Goal: Transaction & Acquisition: Purchase product/service

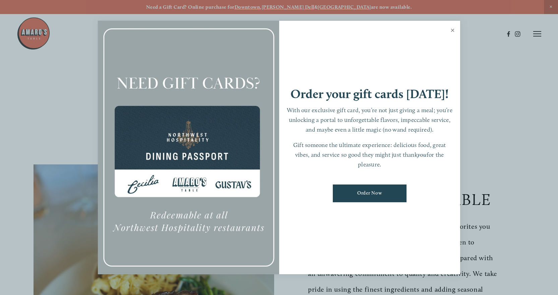
click at [454, 31] on link "Close" at bounding box center [452, 31] width 13 height 19
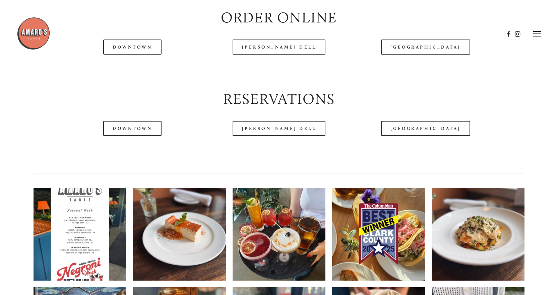
scroll to position [838, 0]
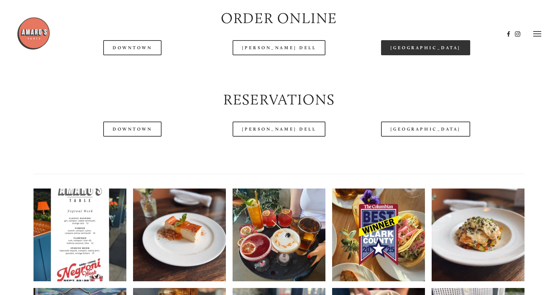
click at [425, 55] on link "[GEOGRAPHIC_DATA]" at bounding box center [425, 47] width 89 height 15
click at [421, 66] on header "Menu Order Now Visit Gallery 0" at bounding box center [279, 34] width 525 height 68
click at [414, 55] on link "[GEOGRAPHIC_DATA]" at bounding box center [425, 47] width 89 height 15
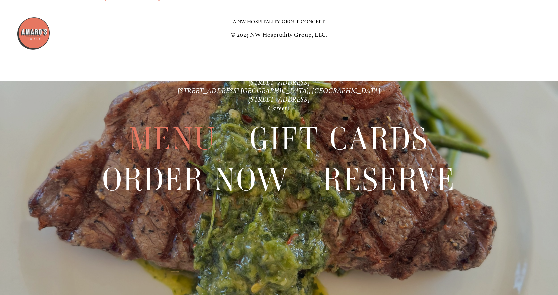
scroll to position [1584, 0]
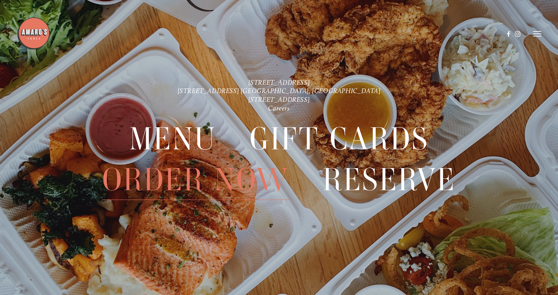
click at [245, 185] on span "Order Now" at bounding box center [195, 180] width 187 height 41
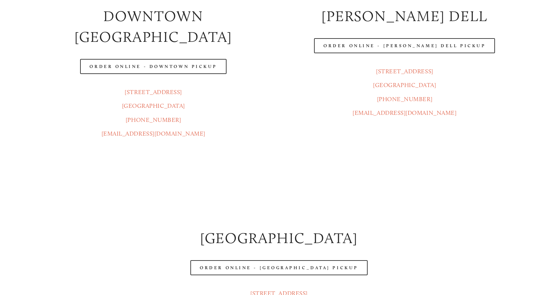
scroll to position [168, 0]
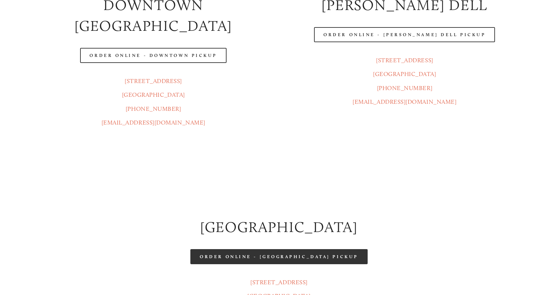
click at [277, 249] on link "Order Online - [GEOGRAPHIC_DATA] Pickup" at bounding box center [278, 256] width 177 height 15
